Goal: Task Accomplishment & Management: Manage account settings

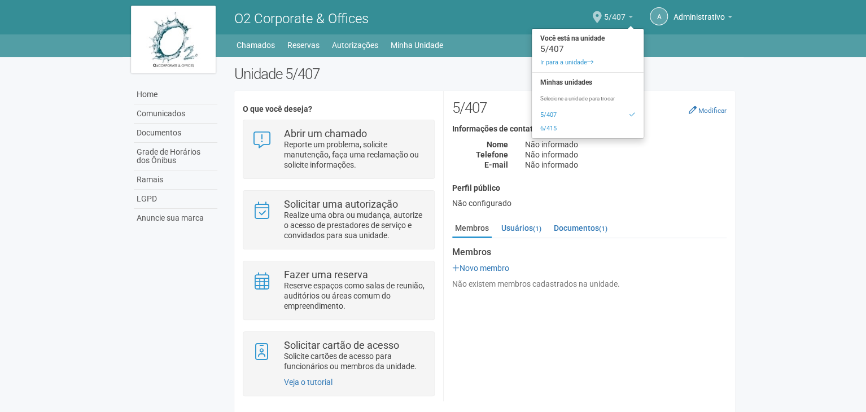
click at [626, 15] on link "5/407" at bounding box center [618, 18] width 29 height 9
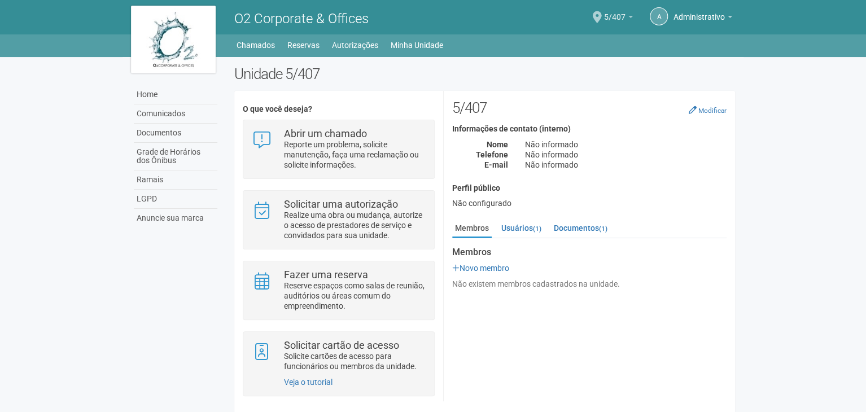
click at [632, 15] on link "5/407" at bounding box center [618, 18] width 29 height 9
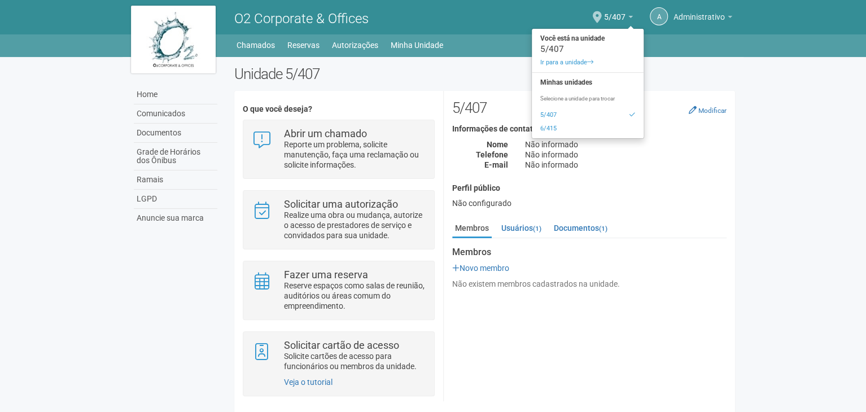
click at [687, 10] on span "Administrativo" at bounding box center [699, 12] width 51 height 20
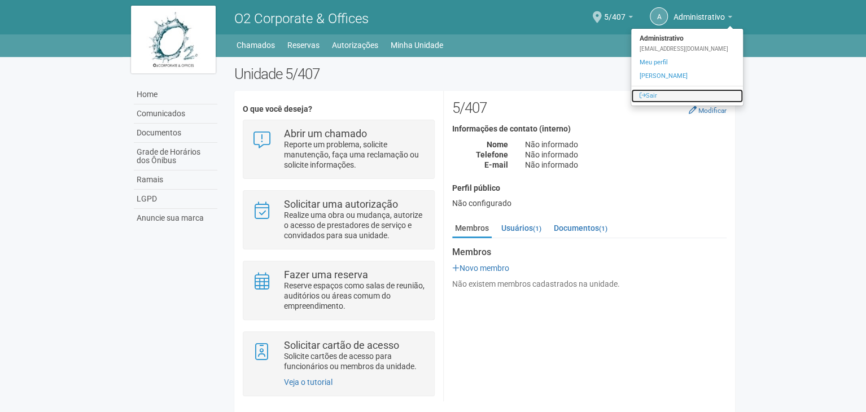
click at [644, 91] on link "Sair" at bounding box center [687, 96] width 112 height 14
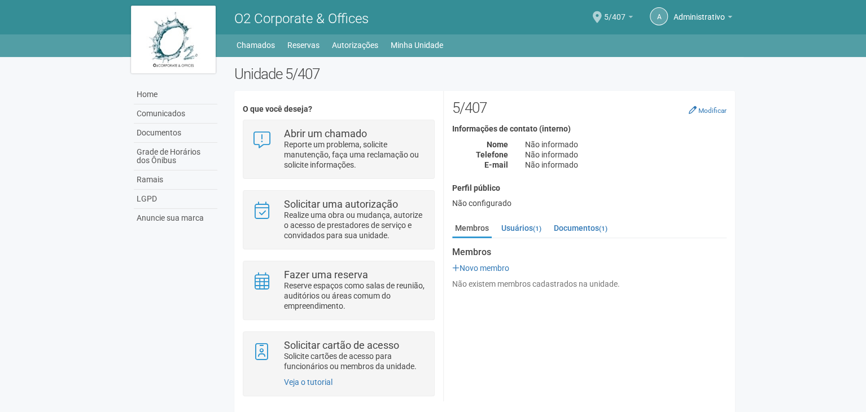
click at [612, 19] on span "5/407" at bounding box center [614, 12] width 21 height 20
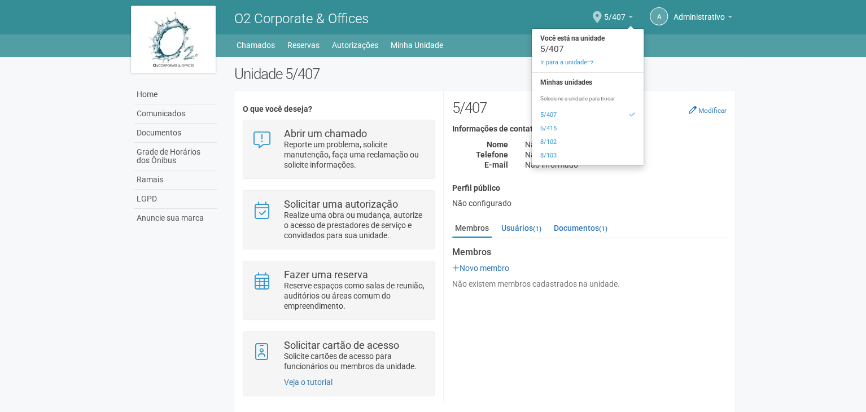
click at [465, 18] on h1 "O2 Corporate & Offices" at bounding box center [355, 18] width 242 height 15
